Goal: Task Accomplishment & Management: Use online tool/utility

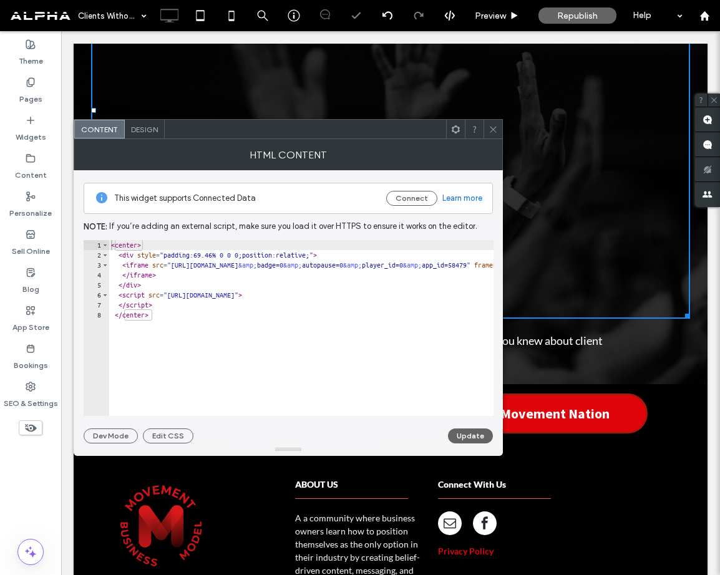
scroll to position [270, 0]
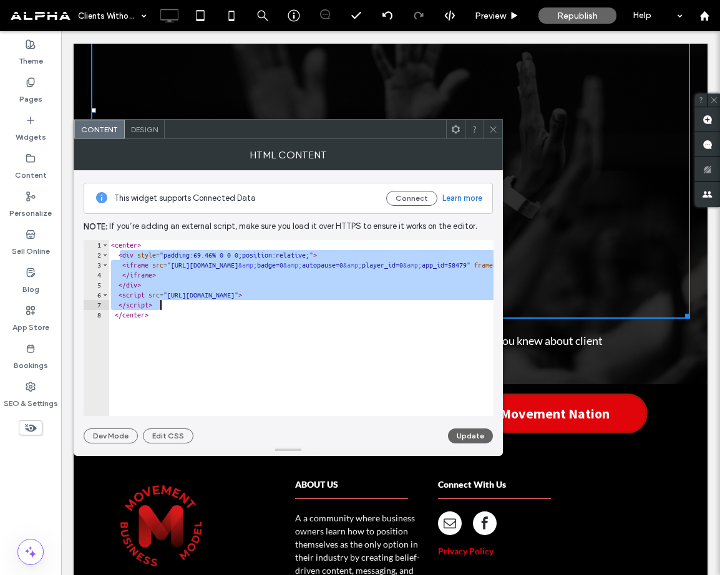
drag, startPoint x: 120, startPoint y: 255, endPoint x: 380, endPoint y: 302, distance: 264.5
type textarea "**********"
paste textarea "Cursor at row 7"
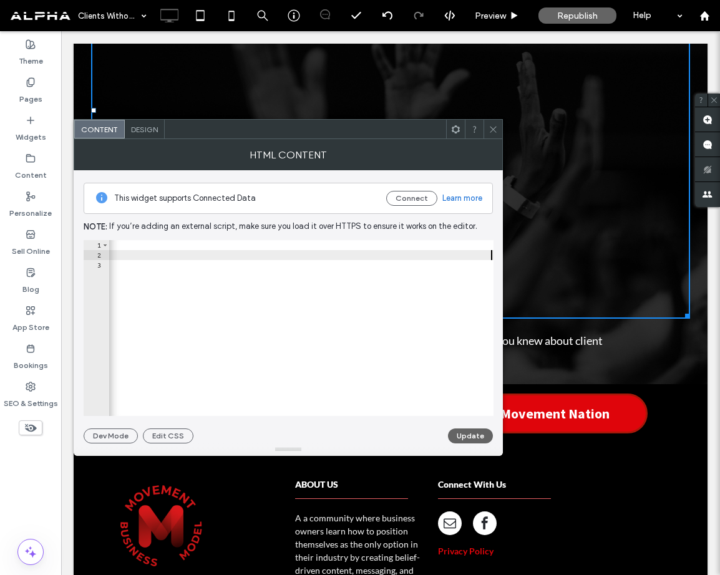
scroll to position [0, 1903]
click at [476, 437] on button "Update" at bounding box center [470, 436] width 45 height 15
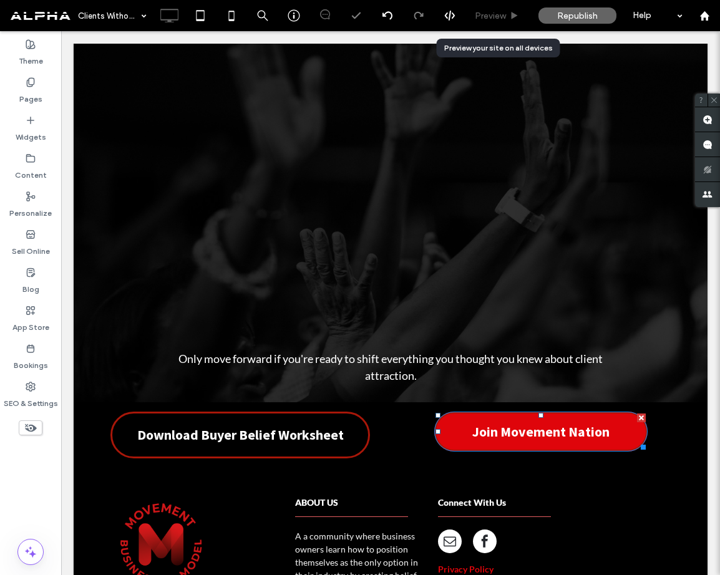
click at [485, 14] on span "Preview" at bounding box center [490, 16] width 31 height 11
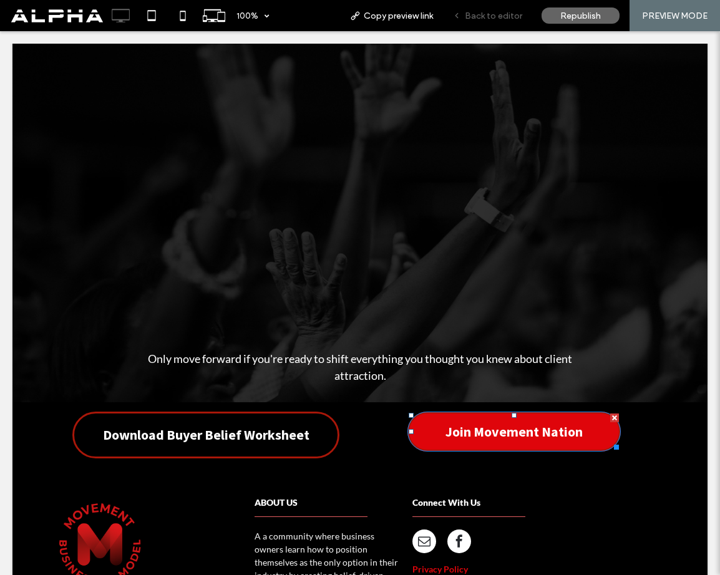
click at [494, 9] on div "Back to editor" at bounding box center [487, 15] width 89 height 31
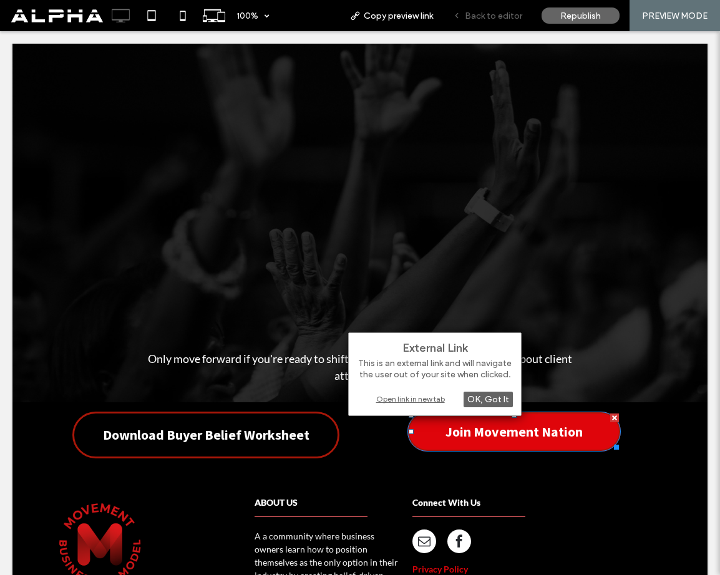
click at [490, 19] on span "Back to editor" at bounding box center [493, 16] width 57 height 11
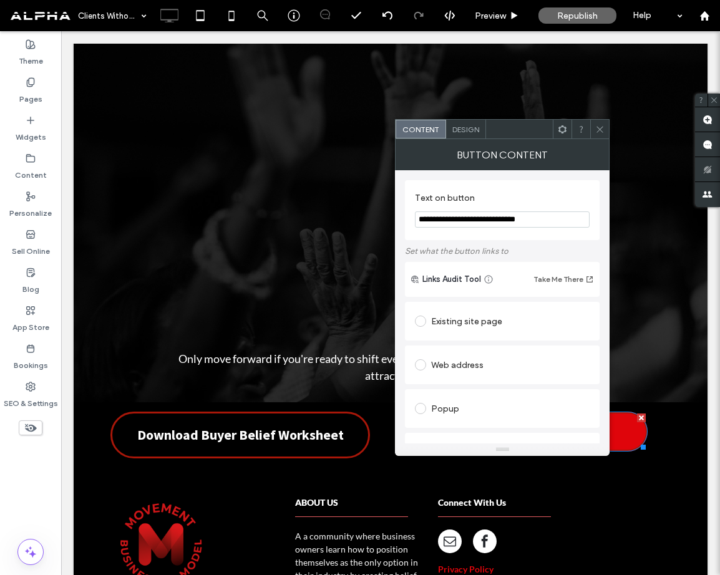
drag, startPoint x: 481, startPoint y: 220, endPoint x: 461, endPoint y: 221, distance: 20.0
click at [461, 221] on input "**********" at bounding box center [502, 220] width 175 height 16
type input "**********"
click at [602, 127] on icon at bounding box center [599, 129] width 9 height 9
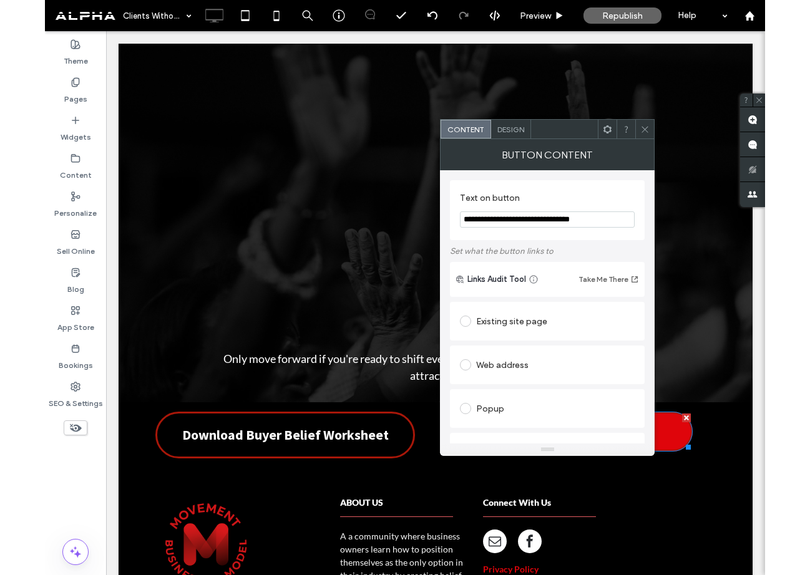
scroll to position [243, 0]
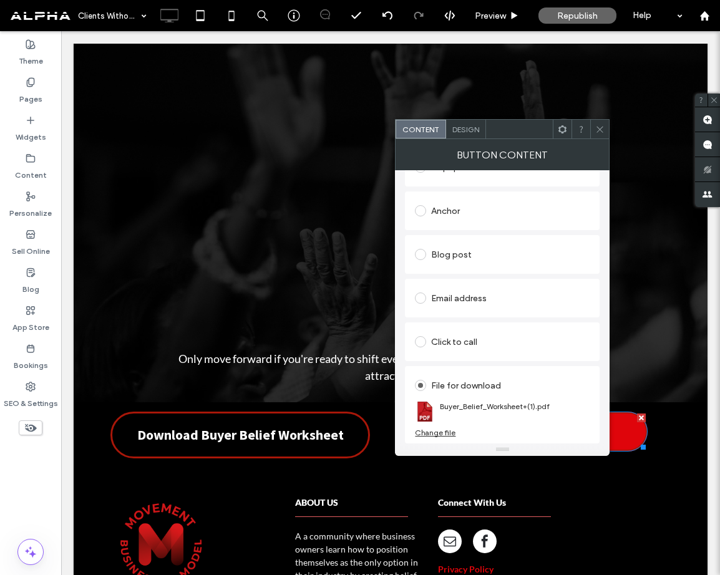
click at [449, 433] on div "Change file" at bounding box center [435, 432] width 41 height 9
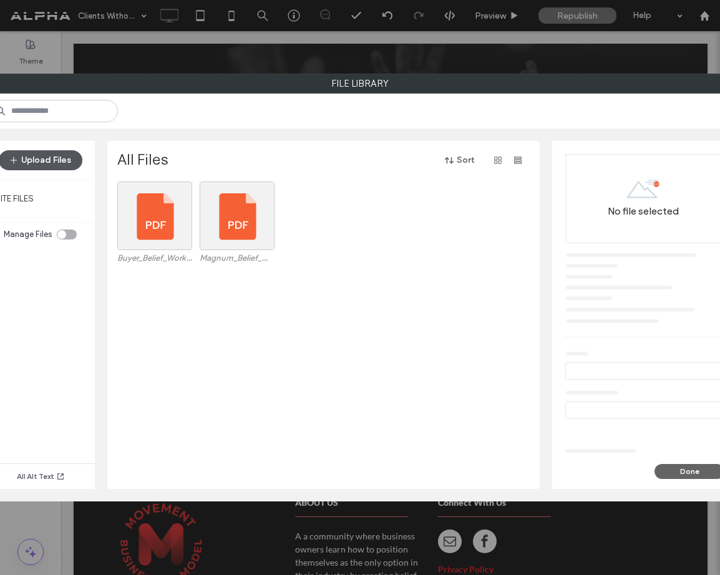
click at [39, 159] on button "Upload Files" at bounding box center [41, 160] width 84 height 20
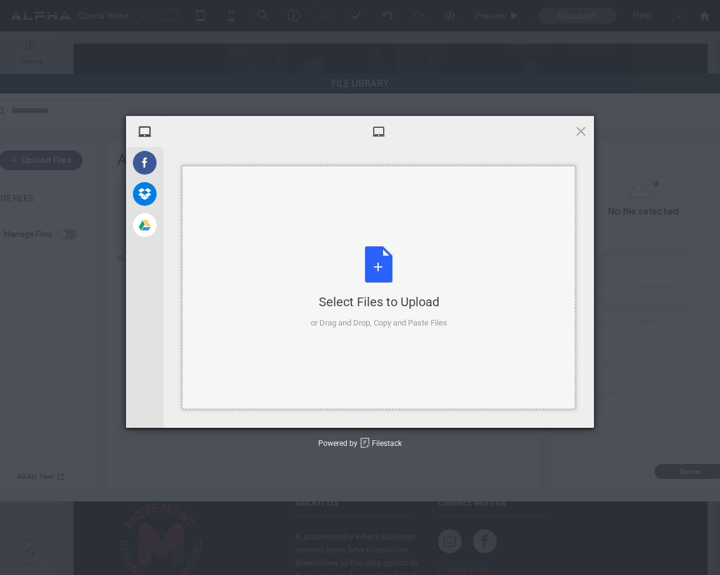
click at [370, 271] on div "Select Files to Upload or Drag and Drop, Copy and Paste Files" at bounding box center [379, 287] width 137 height 83
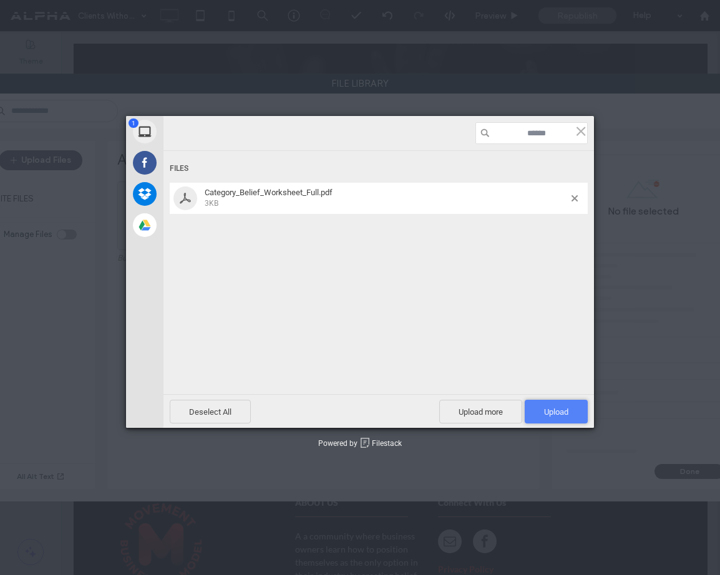
click at [552, 411] on span "Upload 1" at bounding box center [556, 411] width 24 height 9
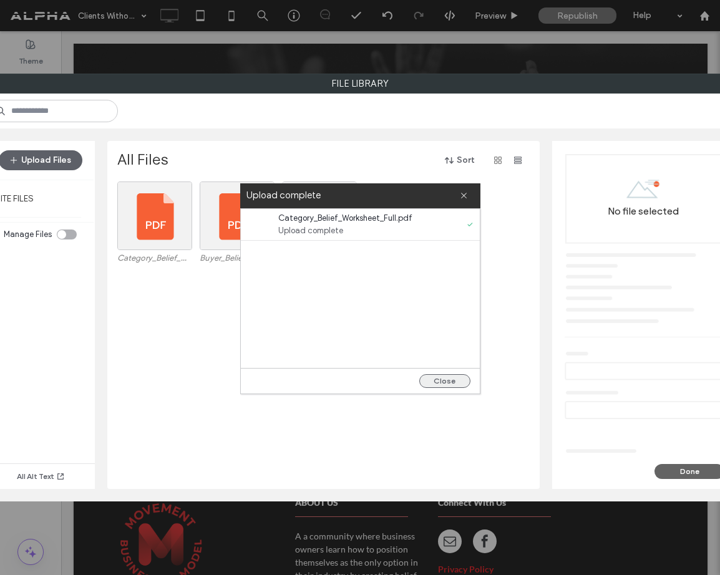
click at [452, 382] on button "Close" at bounding box center [444, 381] width 51 height 14
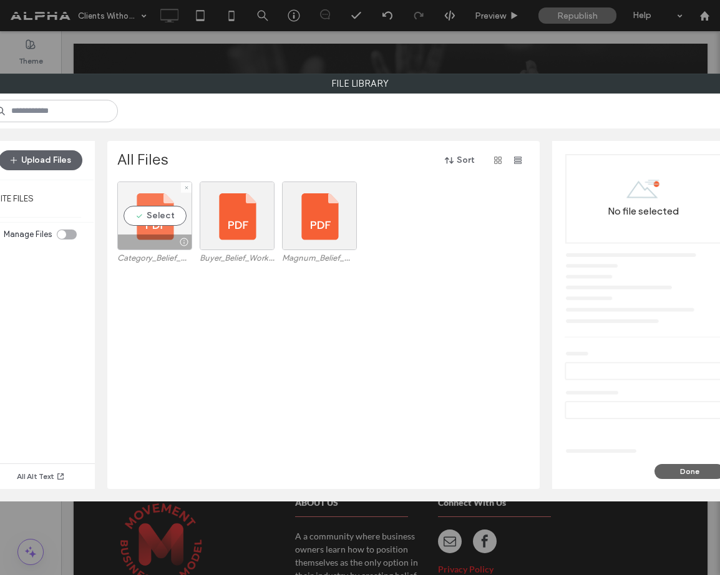
click at [160, 220] on div "Select" at bounding box center [154, 216] width 75 height 69
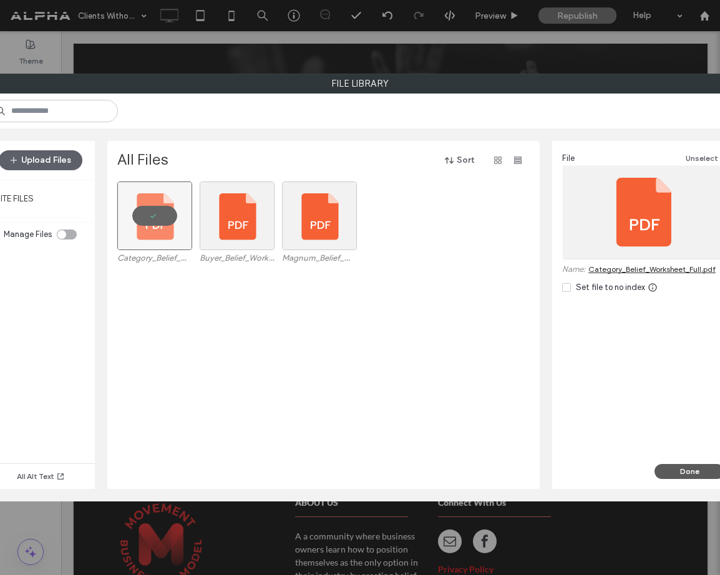
click at [686, 470] on button "Done" at bounding box center [690, 471] width 70 height 15
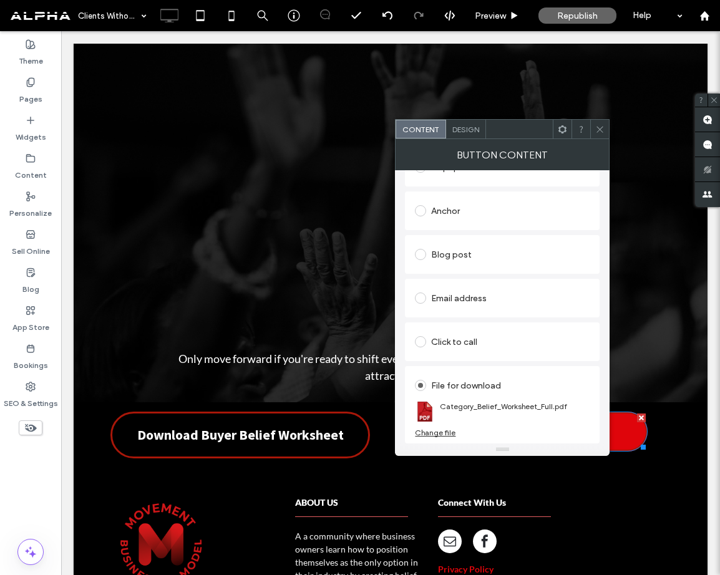
click at [600, 129] on use at bounding box center [600, 129] width 6 height 6
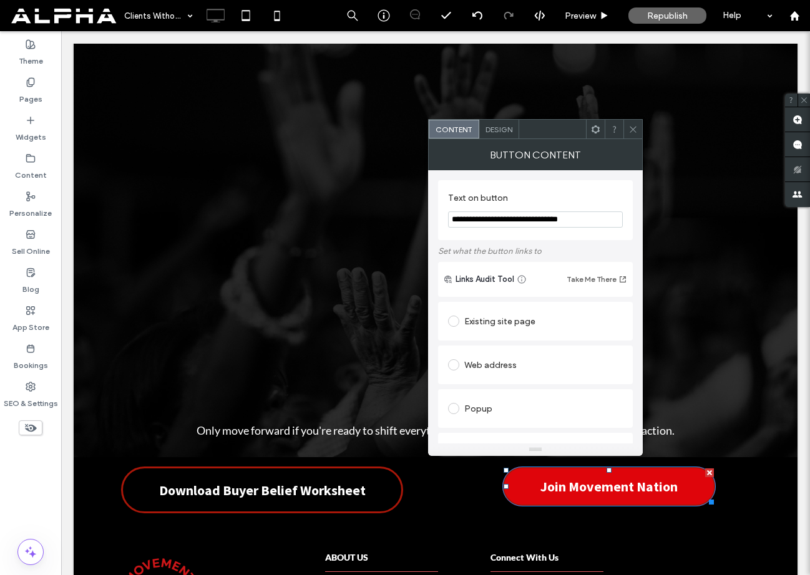
scroll to position [222, 0]
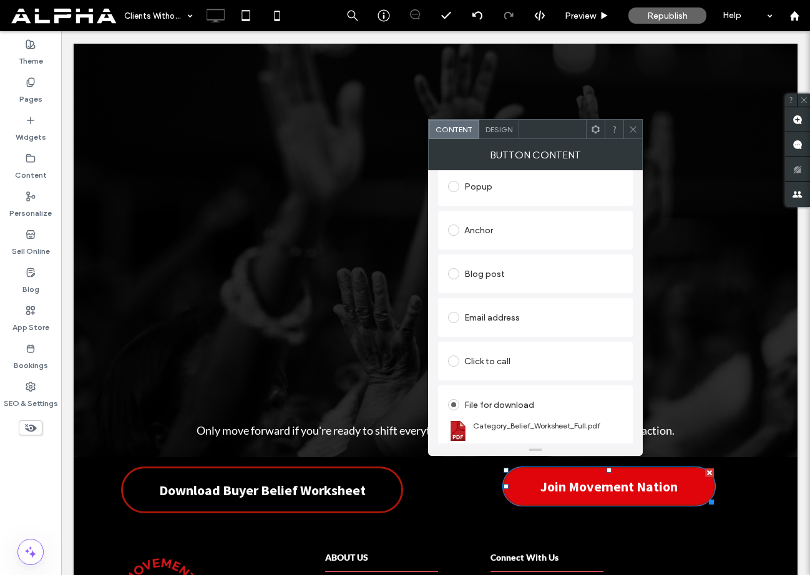
click at [633, 128] on use at bounding box center [633, 129] width 6 height 6
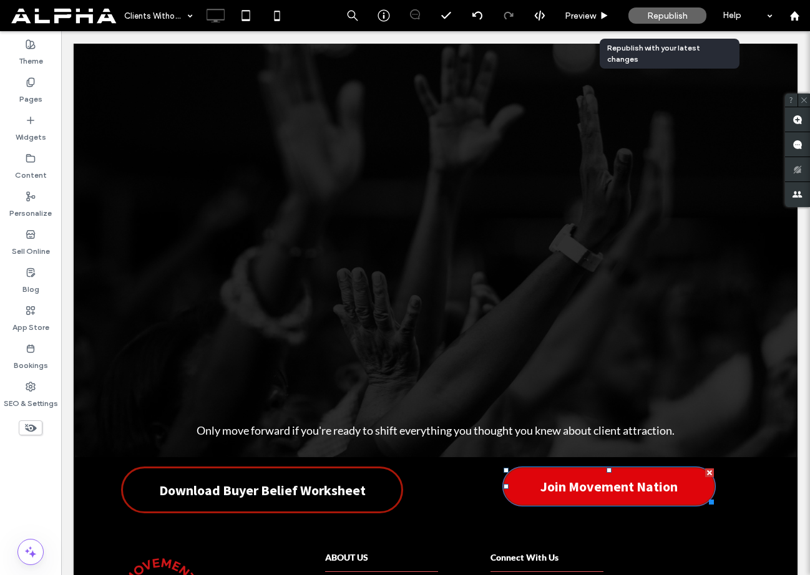
click at [663, 16] on span "Republish" at bounding box center [667, 16] width 41 height 11
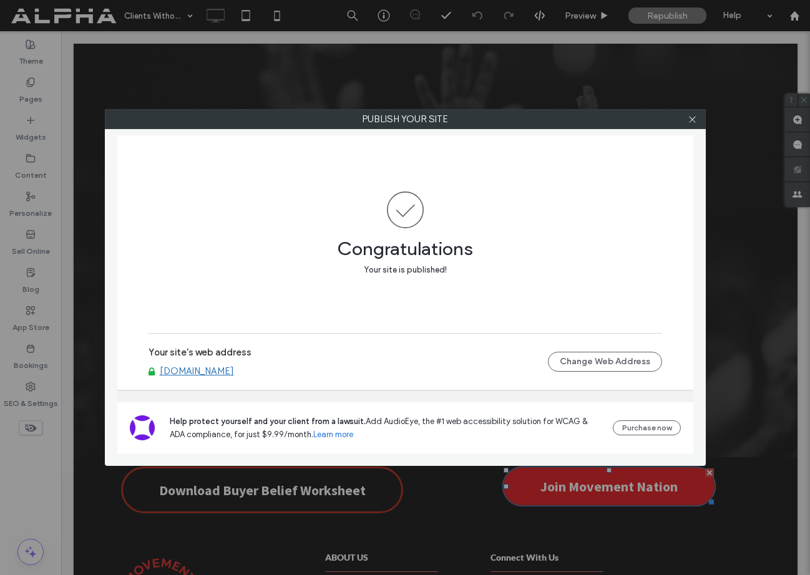
click at [234, 374] on link "[DOMAIN_NAME]" at bounding box center [197, 371] width 74 height 11
